Goal: Use online tool/utility: Utilize a website feature to perform a specific function

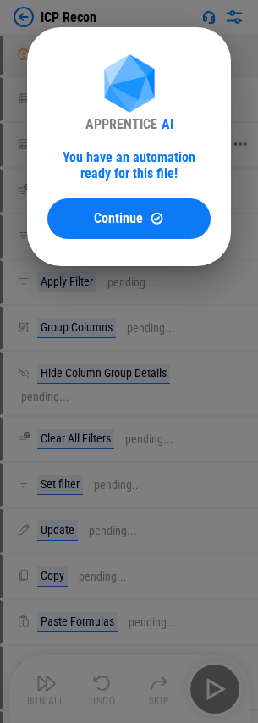
click at [137, 221] on span "Continue" at bounding box center [118, 219] width 49 height 14
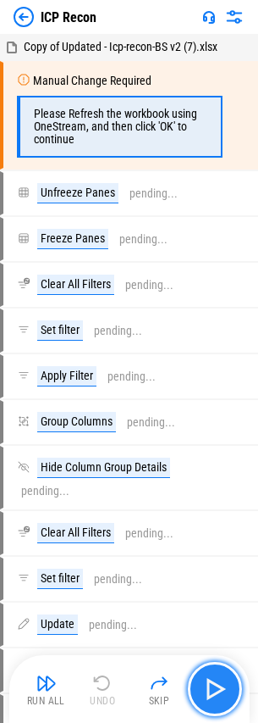
click at [220, 595] on img "button" at bounding box center [215, 688] width 27 height 27
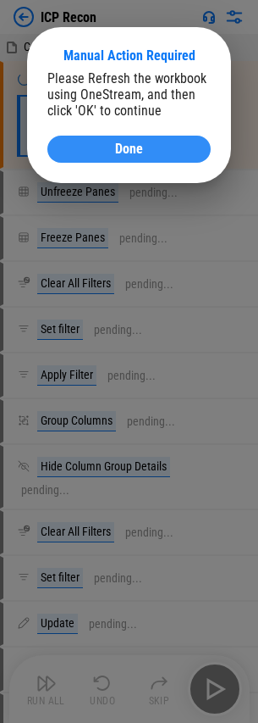
click at [139, 153] on span "Done" at bounding box center [129, 149] width 28 height 14
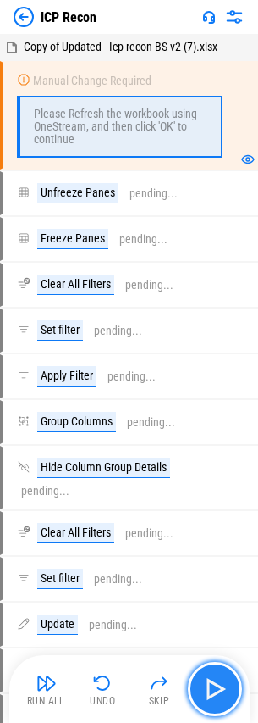
click at [213, 595] on img "button" at bounding box center [215, 688] width 27 height 27
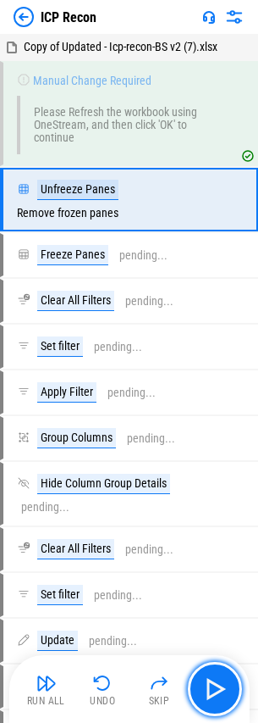
click at [214, 595] on img "button" at bounding box center [215, 688] width 27 height 27
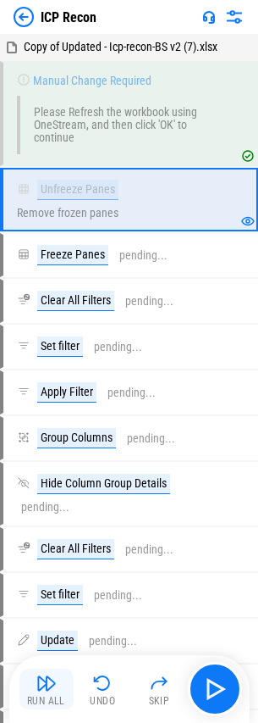
click at [53, 595] on img "button" at bounding box center [46, 683] width 20 height 20
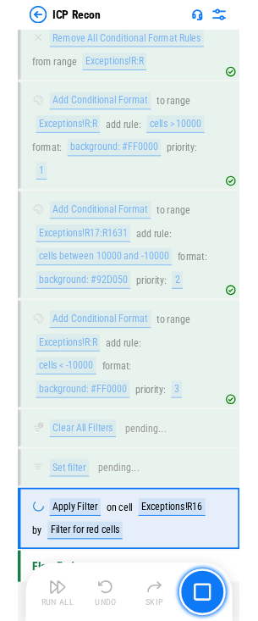
scroll to position [970, 0]
